Goal: Navigation & Orientation: Find specific page/section

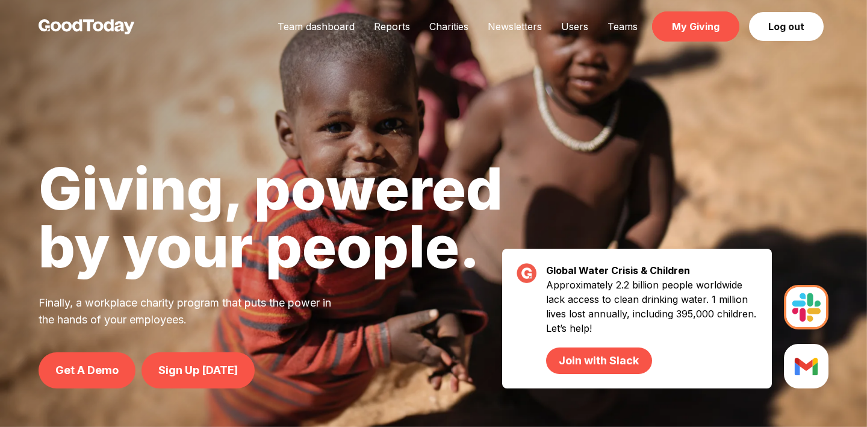
click at [707, 40] on link "My Giving" at bounding box center [695, 26] width 87 height 30
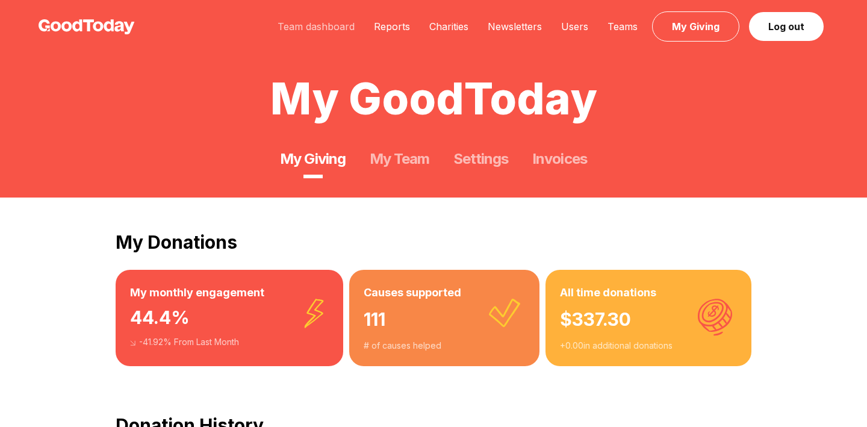
click at [318, 23] on link "Team dashboard" at bounding box center [316, 26] width 96 height 12
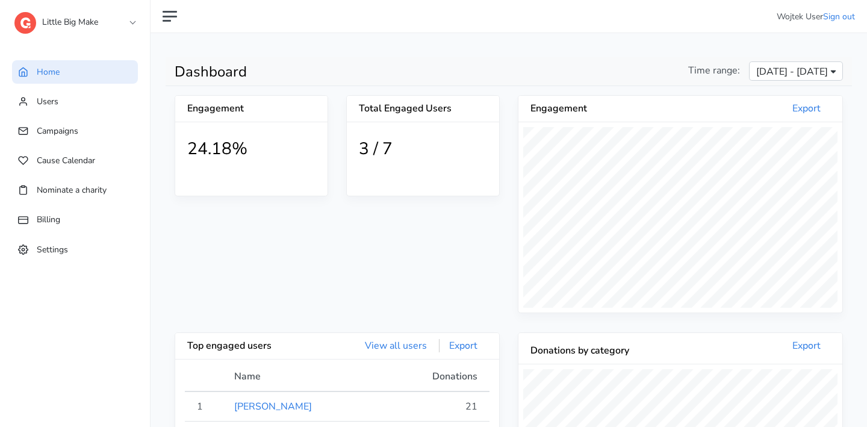
scroll to position [222, 324]
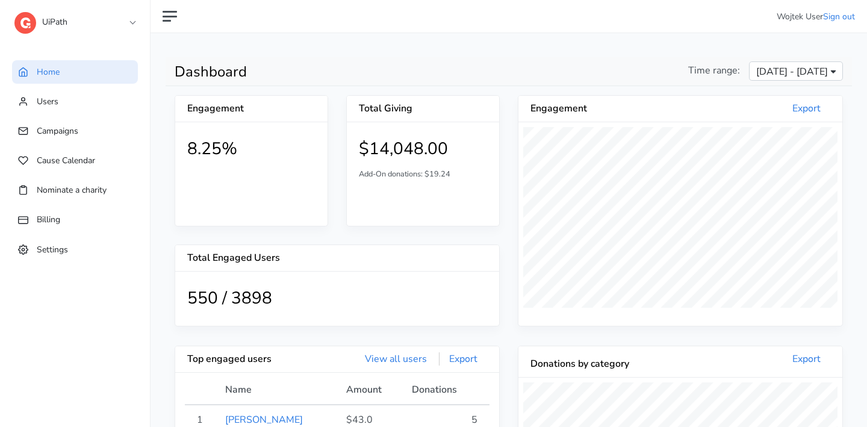
scroll to position [222, 324]
click at [117, 25] on link "UiPath" at bounding box center [74, 19] width 120 height 22
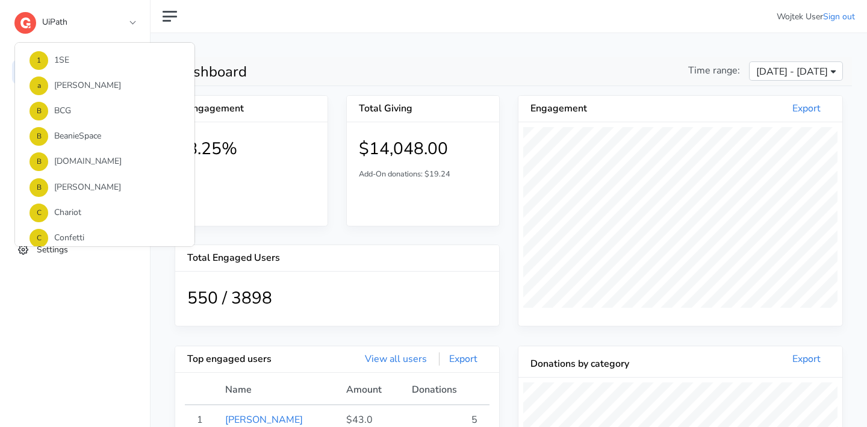
click at [213, 33] on nav "Wojtek User Sign out" at bounding box center [509, 16] width 716 height 33
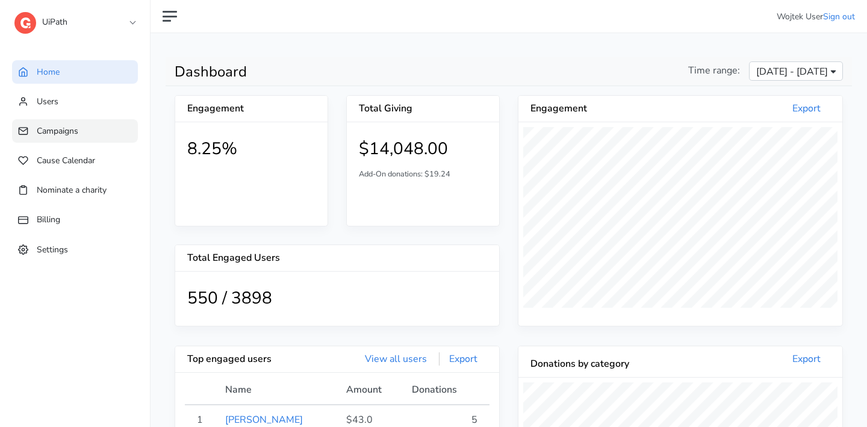
click at [123, 131] on link "Campaigns" at bounding box center [75, 130] width 126 height 23
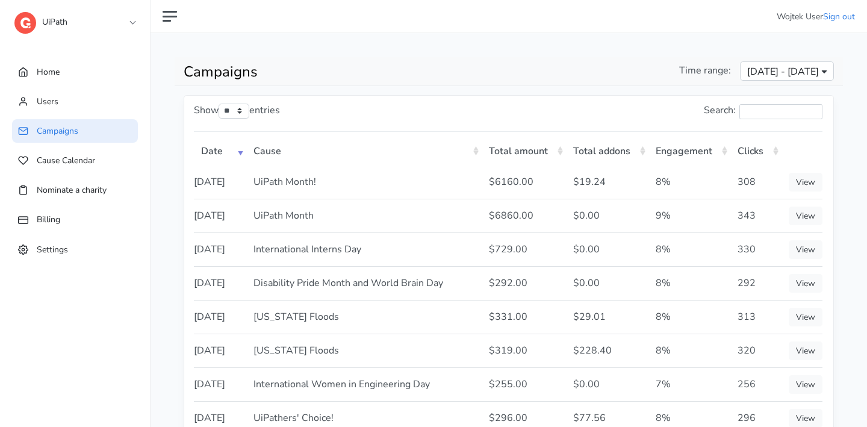
click at [106, 88] on ul "Home Users Campaigns Cause Calendar Nominate a charity Billing Settings" at bounding box center [75, 177] width 150 height 248
click at [99, 64] on link "Home" at bounding box center [75, 71] width 126 height 23
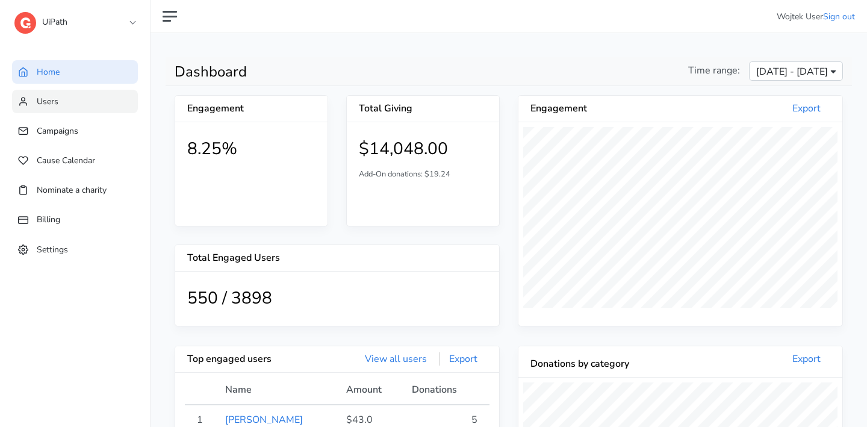
click at [120, 104] on link "Users" at bounding box center [75, 101] width 126 height 23
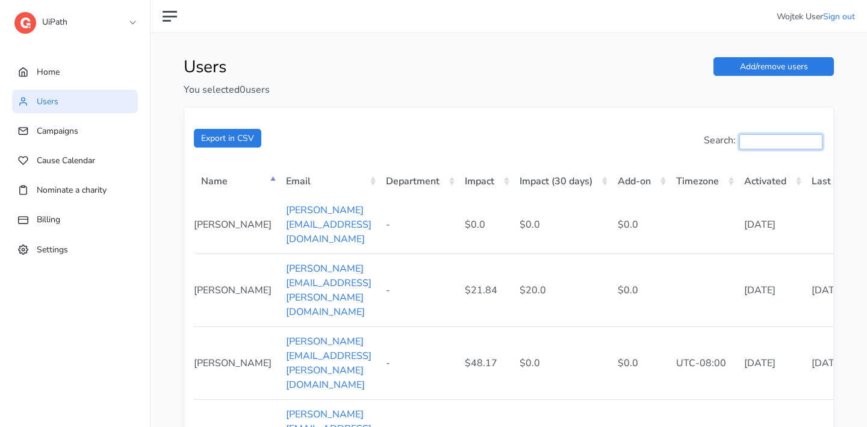
click at [767, 138] on input "Search:" at bounding box center [780, 141] width 83 height 15
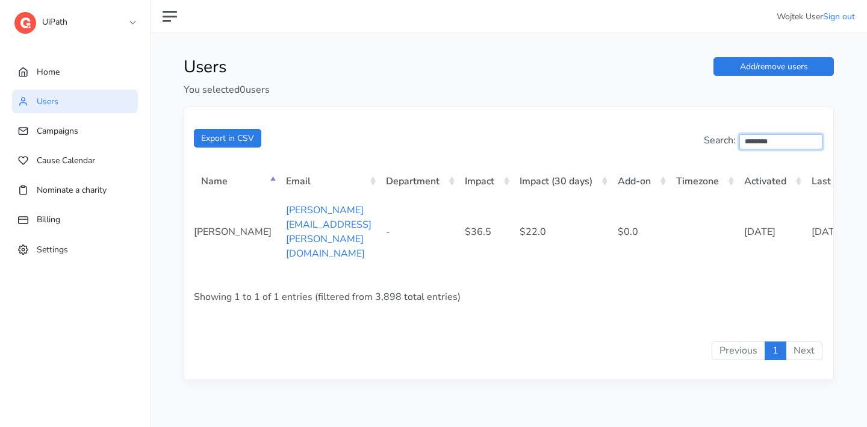
type input "********"
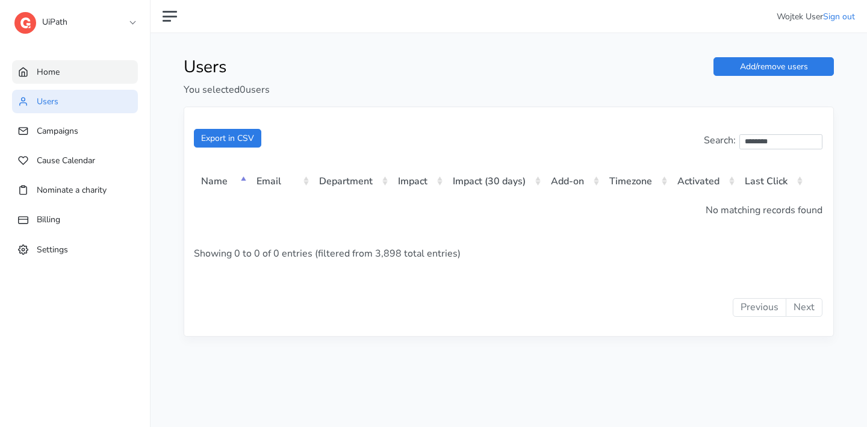
click at [101, 71] on link "Home" at bounding box center [75, 71] width 126 height 23
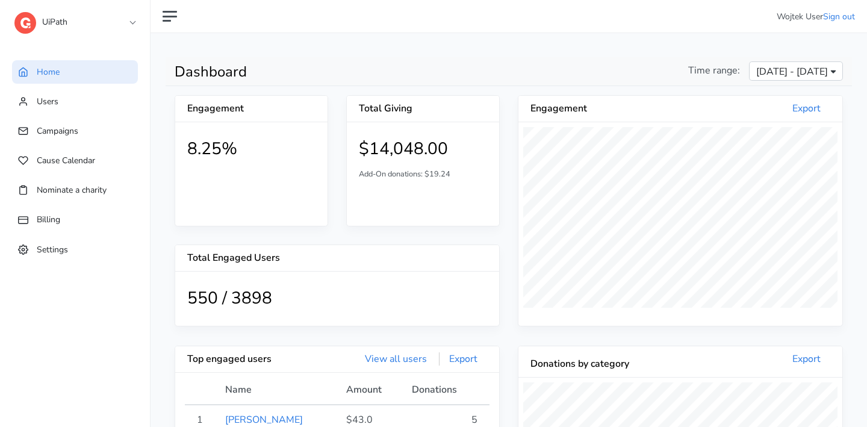
scroll to position [222, 324]
click at [770, 72] on span "[DATE] - [DATE]" at bounding box center [792, 71] width 72 height 14
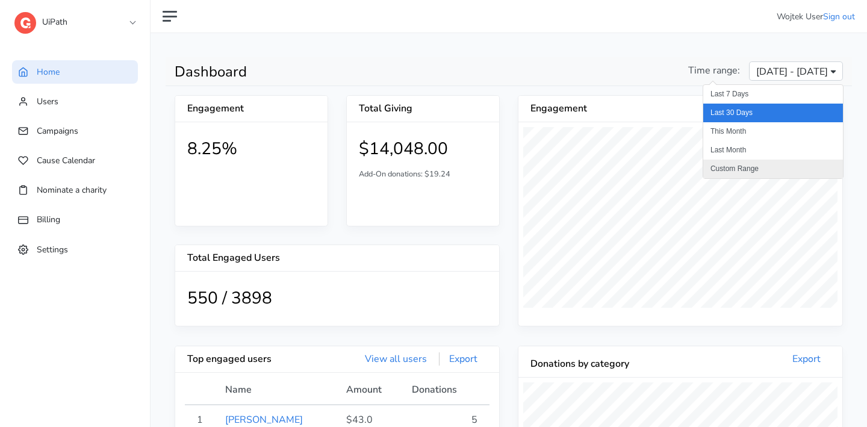
click at [748, 162] on li "Custom Range" at bounding box center [773, 169] width 140 height 19
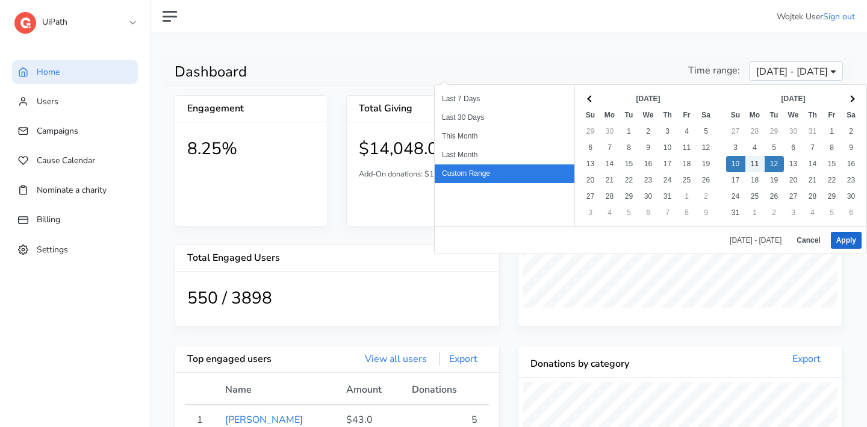
click at [849, 244] on button "Apply" at bounding box center [846, 240] width 31 height 17
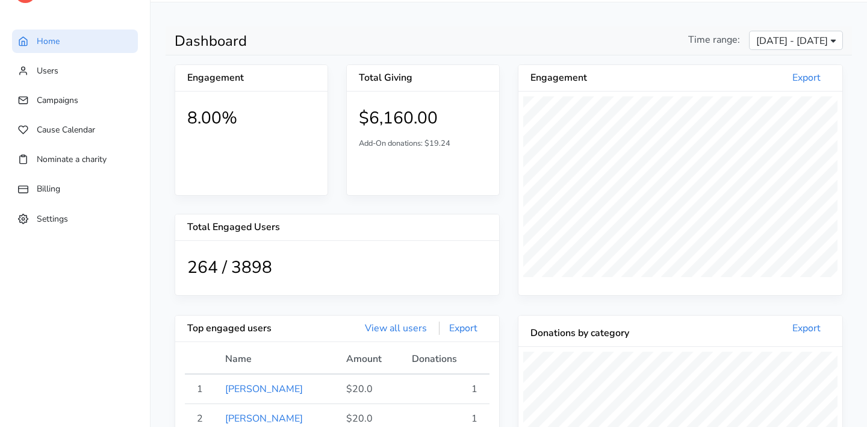
scroll to position [210, 0]
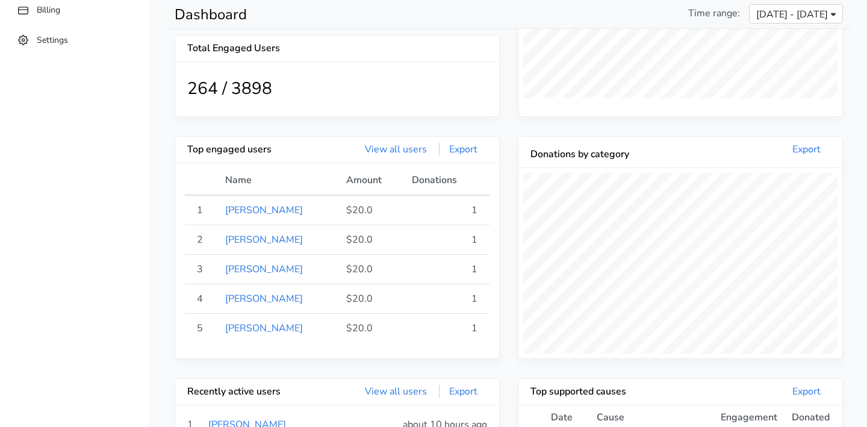
click at [756, 20] on span "Aug 10, 2025 - Aug 12, 2025" at bounding box center [792, 14] width 72 height 14
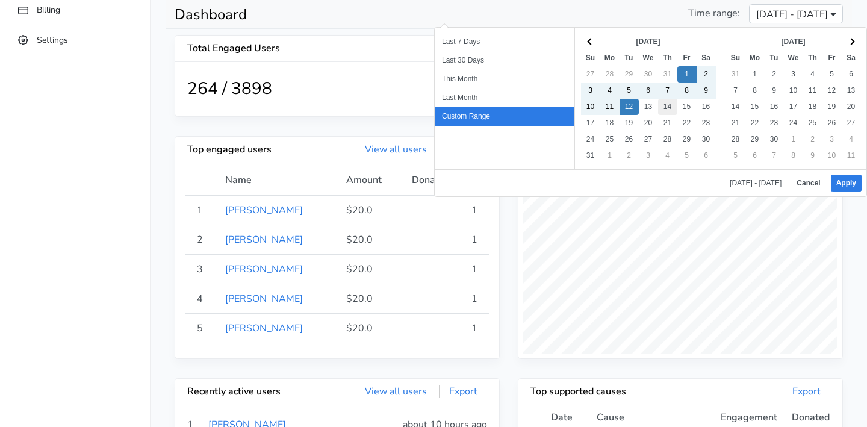
drag, startPoint x: 631, startPoint y: 104, endPoint x: 661, endPoint y: 105, distance: 30.1
click at [836, 180] on button "Apply" at bounding box center [846, 183] width 31 height 17
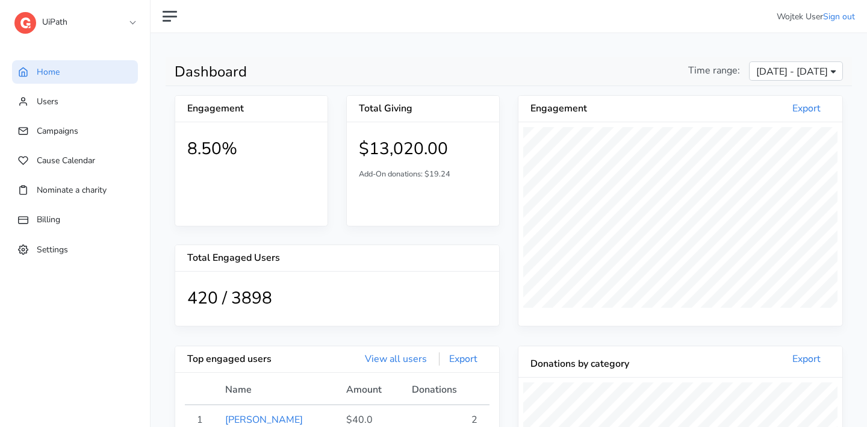
click at [760, 71] on span "Aug 1, 2025 - Aug 12, 2025" at bounding box center [792, 71] width 72 height 14
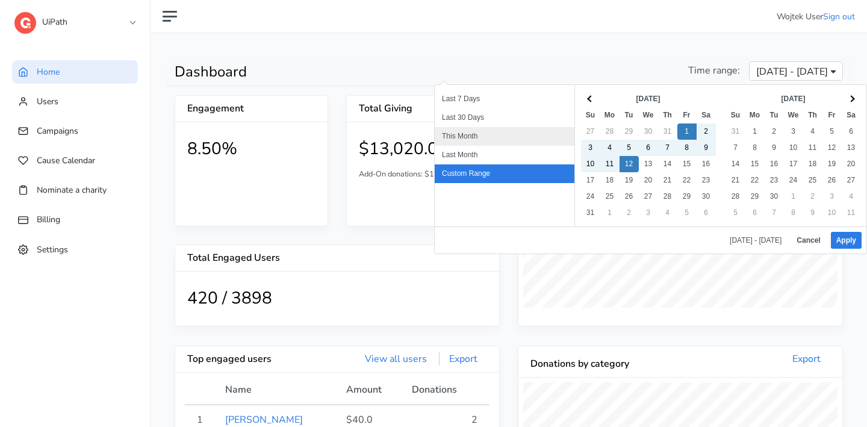
click at [498, 132] on li "This Month" at bounding box center [505, 136] width 140 height 19
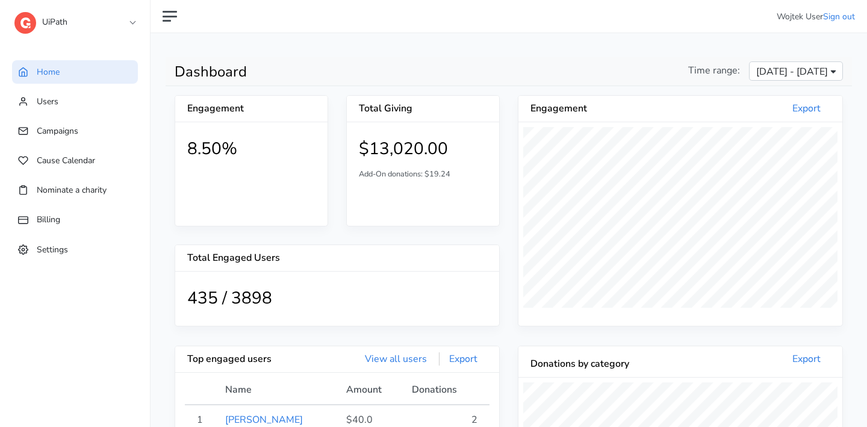
click at [48, 16] on link "UiPath" at bounding box center [74, 19] width 120 height 22
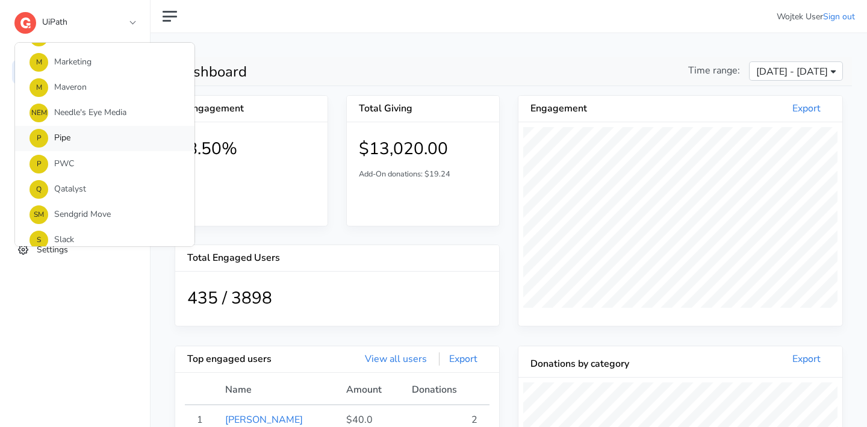
scroll to position [753, 0]
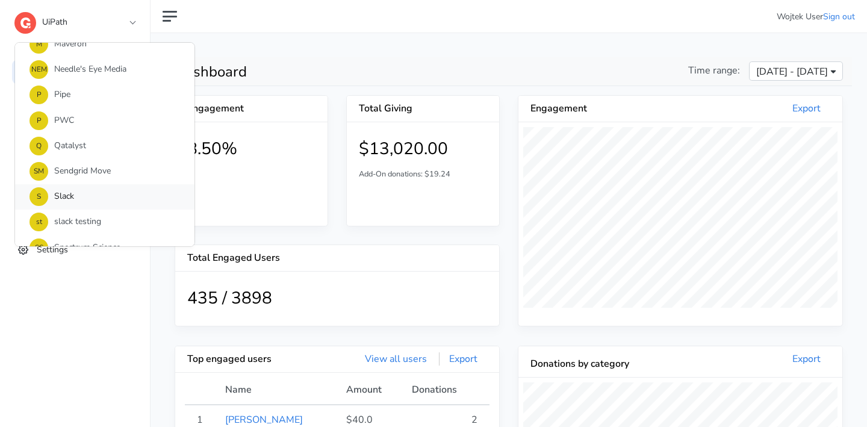
click at [87, 200] on link "S Slack" at bounding box center [104, 196] width 179 height 25
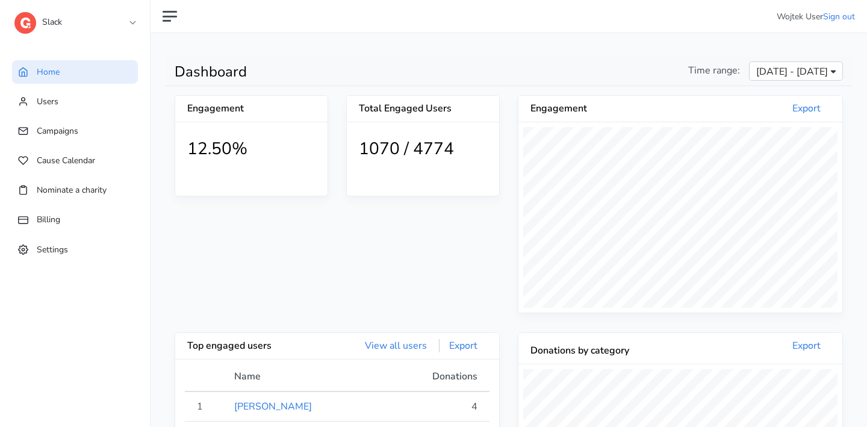
scroll to position [9, 0]
